Goal: Information Seeking & Learning: Learn about a topic

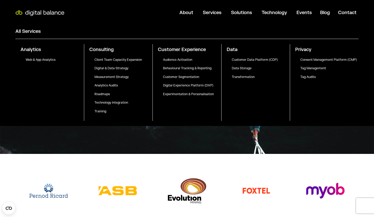
click at [33, 59] on span "Web & App Analytics" at bounding box center [41, 60] width 30 height 4
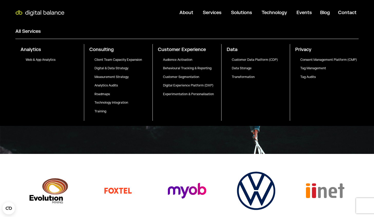
click at [32, 57] on div "Web & App Analytics" at bounding box center [49, 60] width 68 height 11
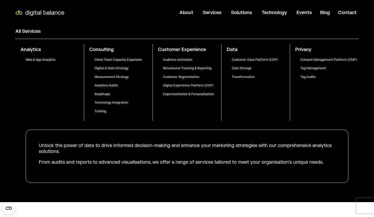
click at [248, 59] on p "Customer Data Platform (CDP)" at bounding box center [261, 60] width 58 height 4
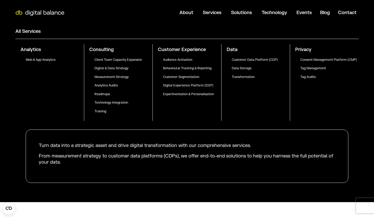
click at [189, 68] on p "Behavioural Tracking & Reporting" at bounding box center [192, 68] width 58 height 4
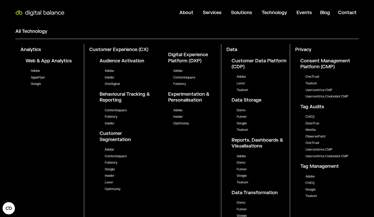
click at [183, 78] on link "Contentsquare" at bounding box center [184, 77] width 22 height 4
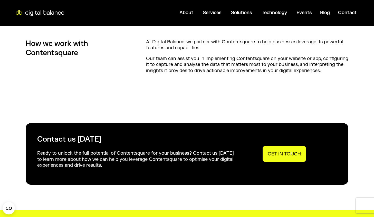
scroll to position [667, 0]
